Goal: Task Accomplishment & Management: Manage account settings

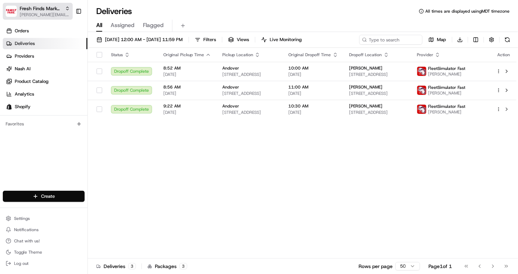
click at [37, 14] on span "[PERSON_NAME][EMAIL_ADDRESS][DOMAIN_NAME]" at bounding box center [45, 15] width 50 height 6
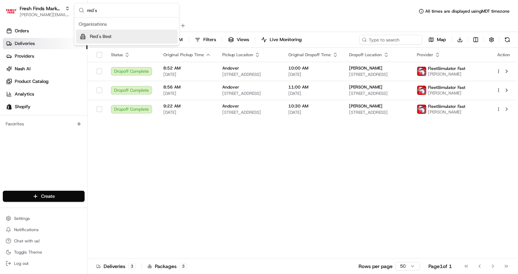
type input "red's"
click at [119, 38] on div "Red's Best" at bounding box center [127, 36] width 102 height 14
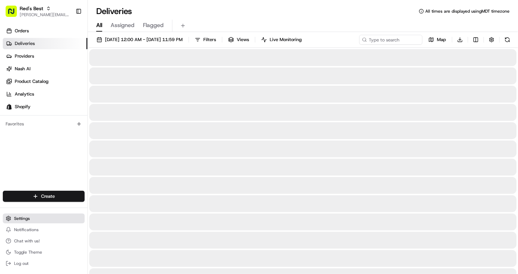
click at [22, 218] on span "Settings" at bounding box center [22, 218] width 16 height 6
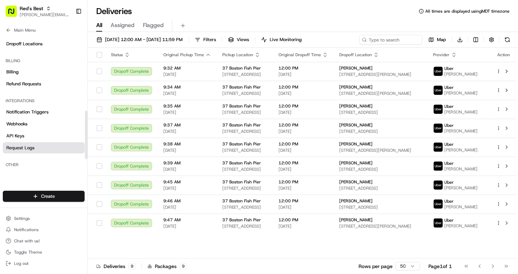
drag, startPoint x: 86, startPoint y: 78, endPoint x: 80, endPoint y: 155, distance: 77.4
click at [85, 156] on div at bounding box center [86, 135] width 2 height 48
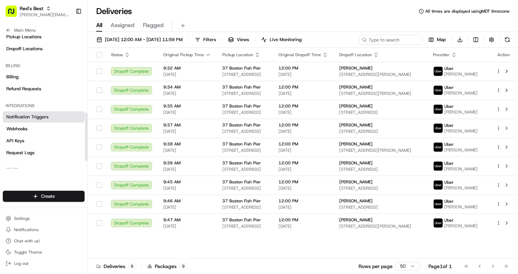
click at [53, 118] on link "Notification Triggers" at bounding box center [44, 116] width 82 height 11
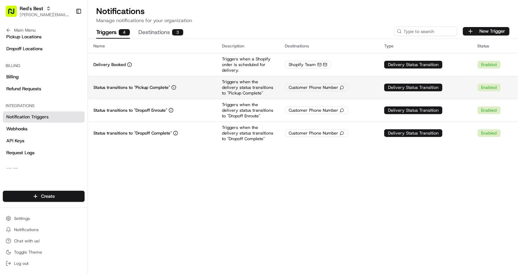
click at [157, 87] on p "Status transitions to "Pickup Complete"" at bounding box center [131, 88] width 77 height 6
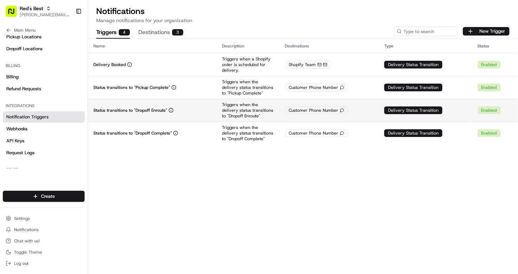
click at [145, 115] on td "Status transitions to "Dropoff Enroute"" at bounding box center [152, 110] width 128 height 23
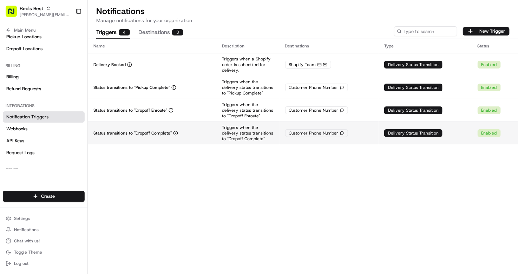
click at [134, 135] on p "Status transitions to "Dropoff Complete"" at bounding box center [132, 133] width 78 height 6
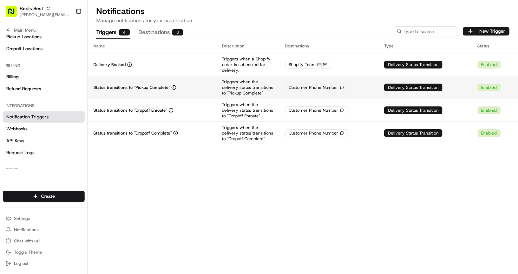
click at [282, 89] on td "Customer Phone Number" at bounding box center [328, 87] width 99 height 23
